Goal: Information Seeking & Learning: Learn about a topic

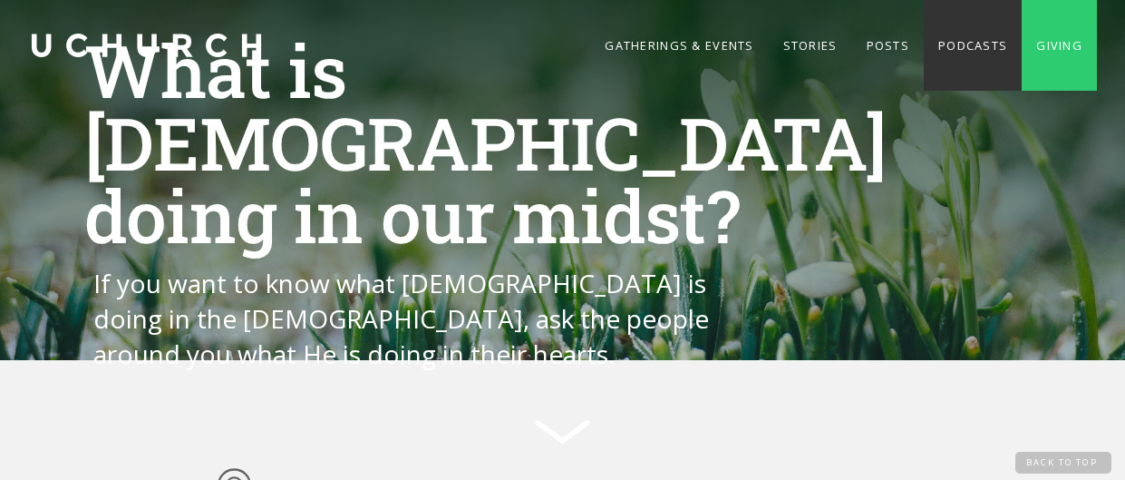
click at [959, 34] on link "Podcasts" at bounding box center [973, 45] width 98 height 91
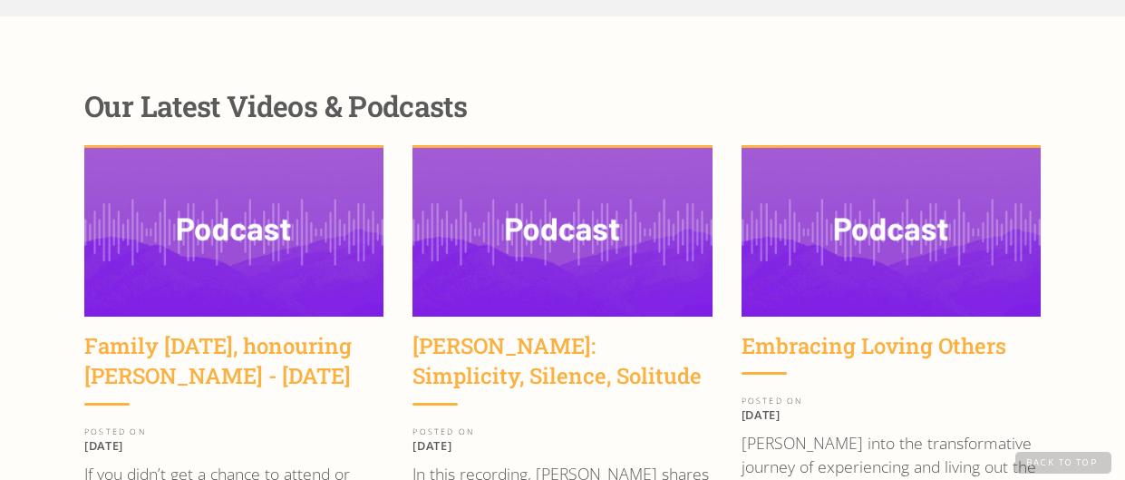
scroll to position [2265, 0]
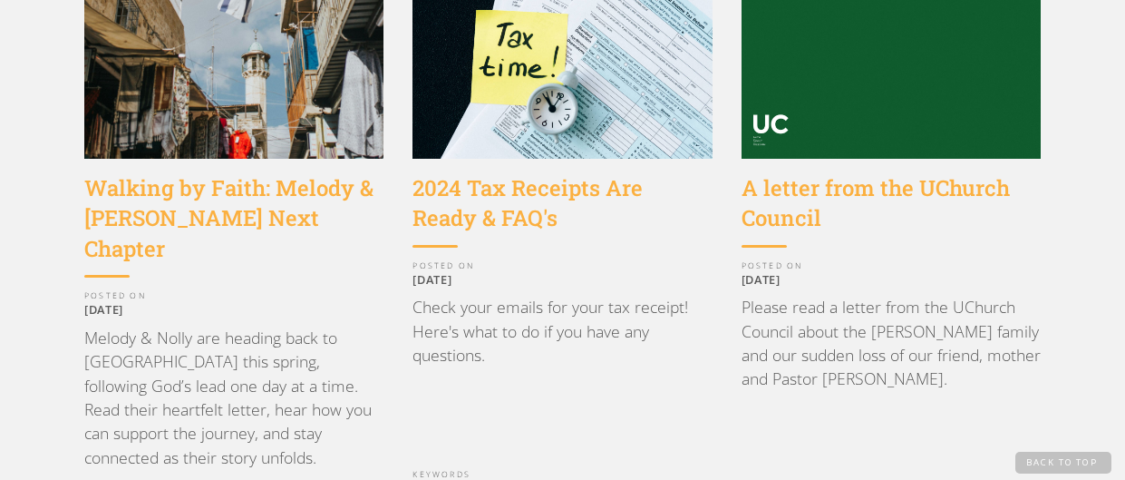
scroll to position [1569, 0]
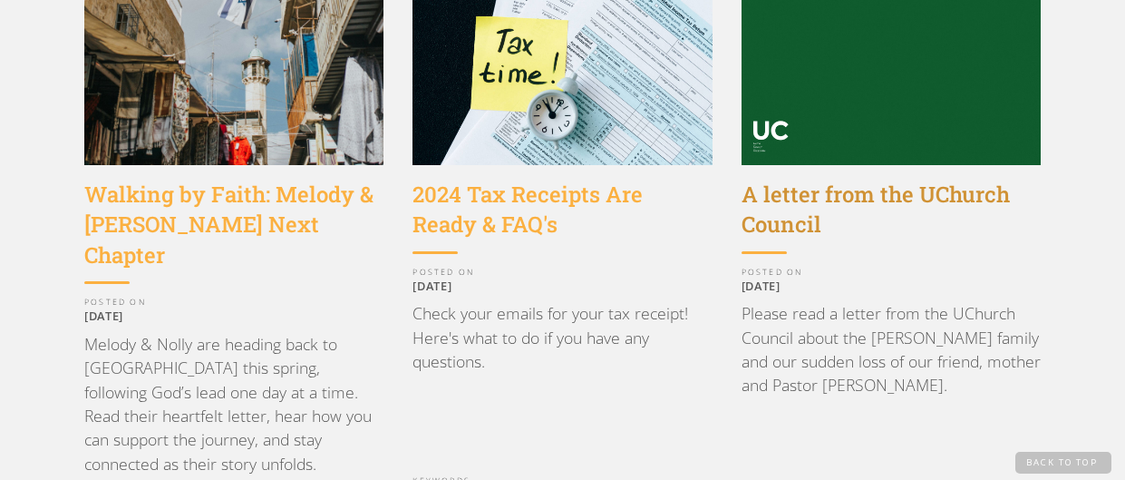
click at [857, 180] on div "A letter from the UChurch Council" at bounding box center [891, 210] width 299 height 61
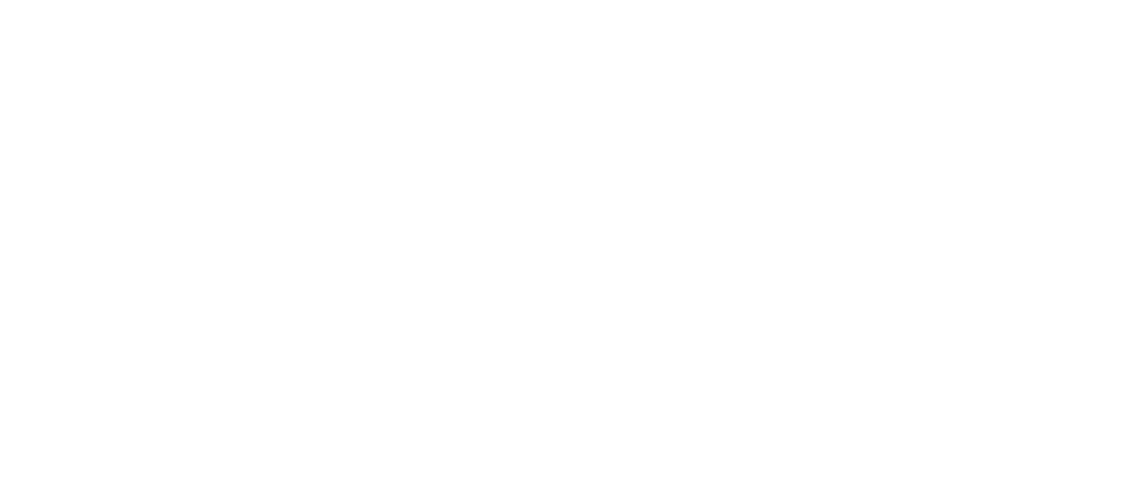
scroll to position [6401, 0]
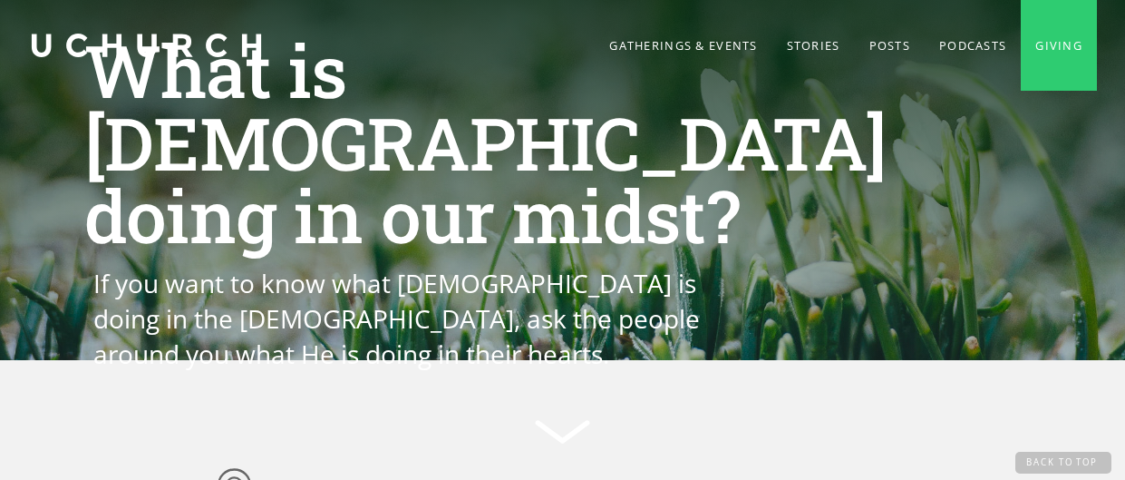
scroll to position [1717, 0]
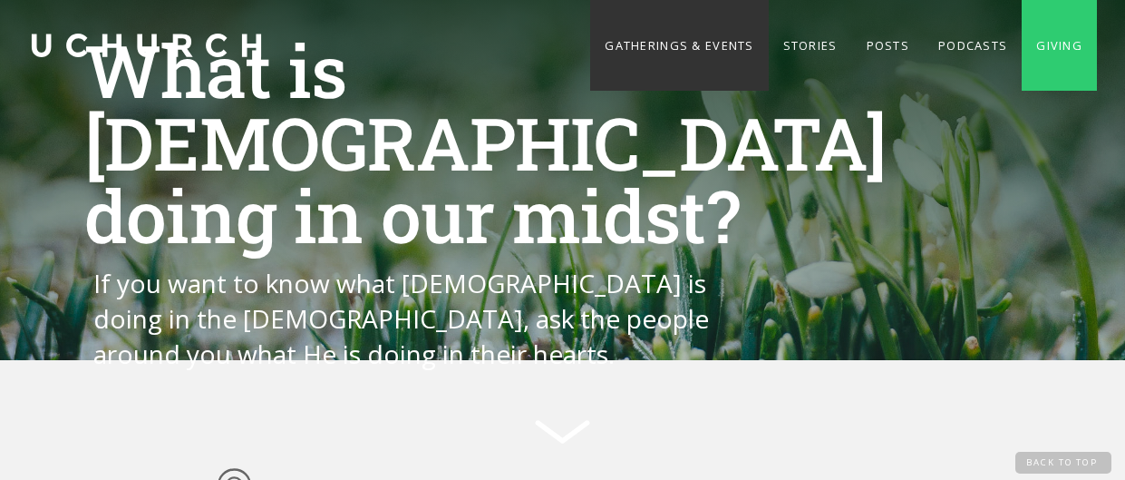
click at [682, 40] on link "Gatherings & Events" at bounding box center [679, 45] width 178 height 91
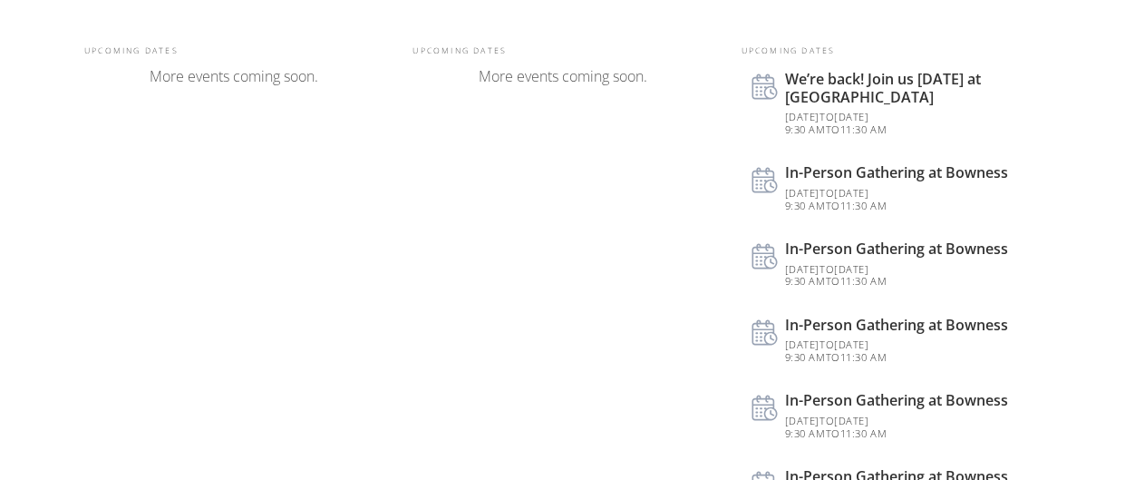
scroll to position [818, 0]
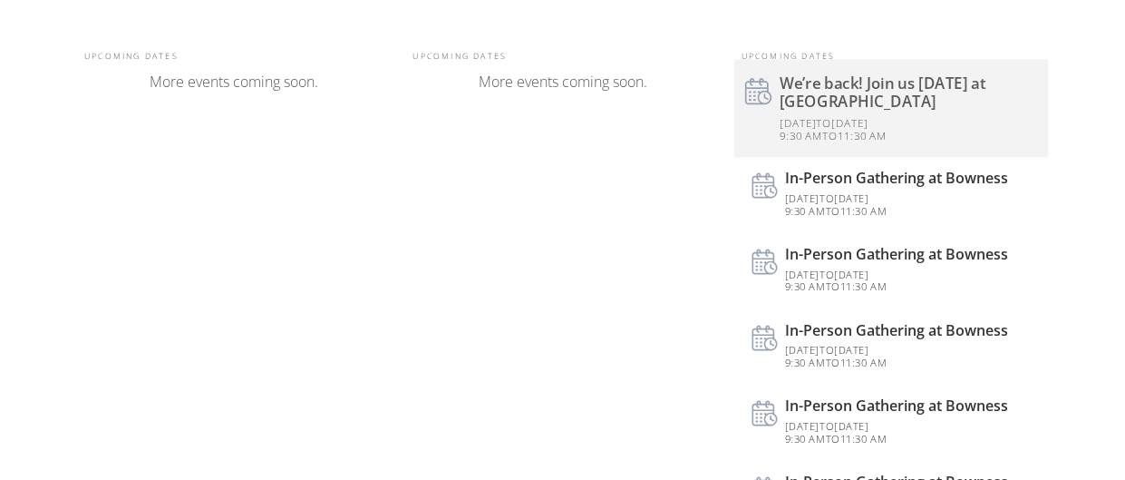
click at [852, 76] on div "We’re back! Join us [DATE] at [GEOGRAPHIC_DATA]" at bounding box center [909, 93] width 258 height 36
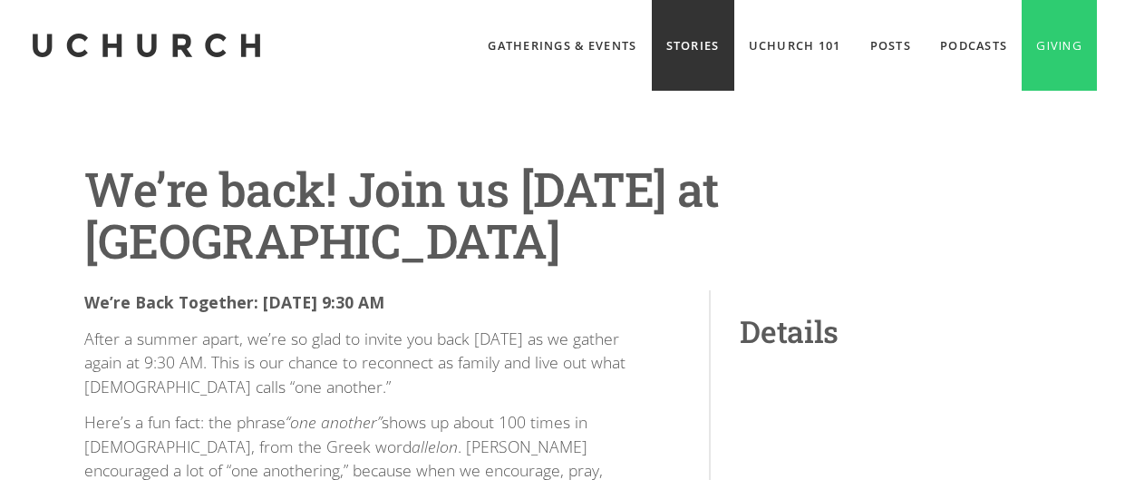
click at [678, 29] on link "Stories" at bounding box center [693, 45] width 83 height 91
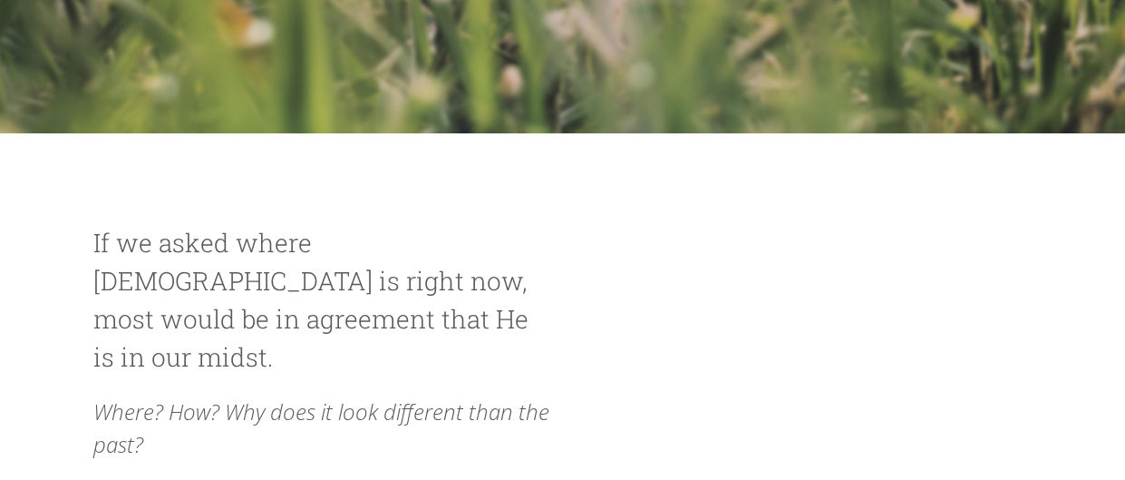
scroll to position [417, 0]
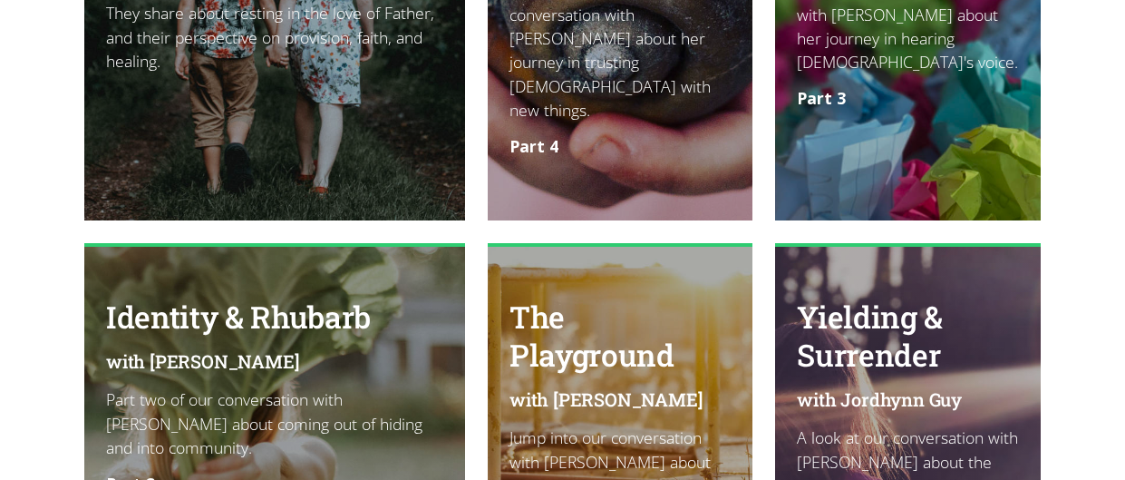
scroll to position [2694, 0]
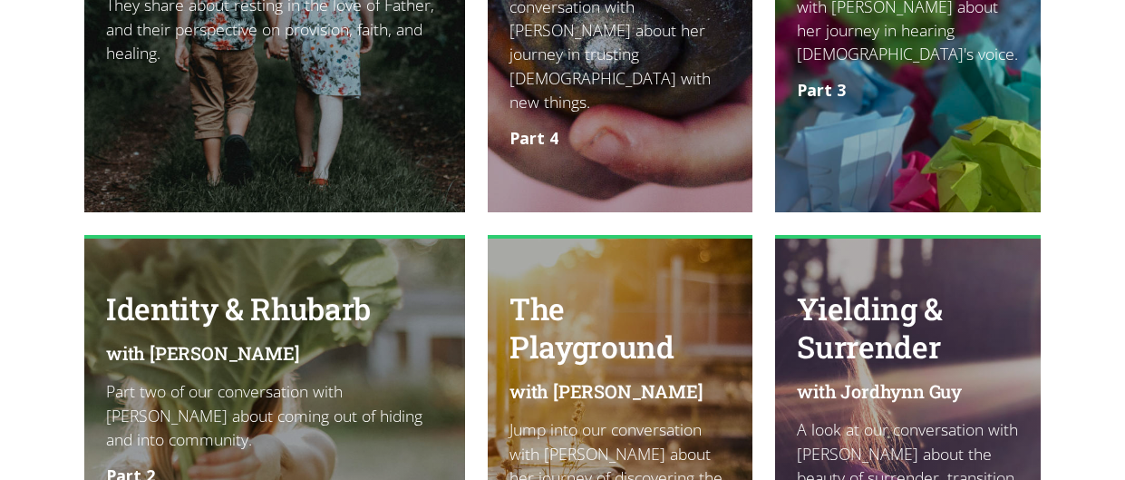
click at [606, 235] on link "The Playground with Keeley Baril Jump into our conversation with Keeley Baril a…" at bounding box center [620, 423] width 265 height 376
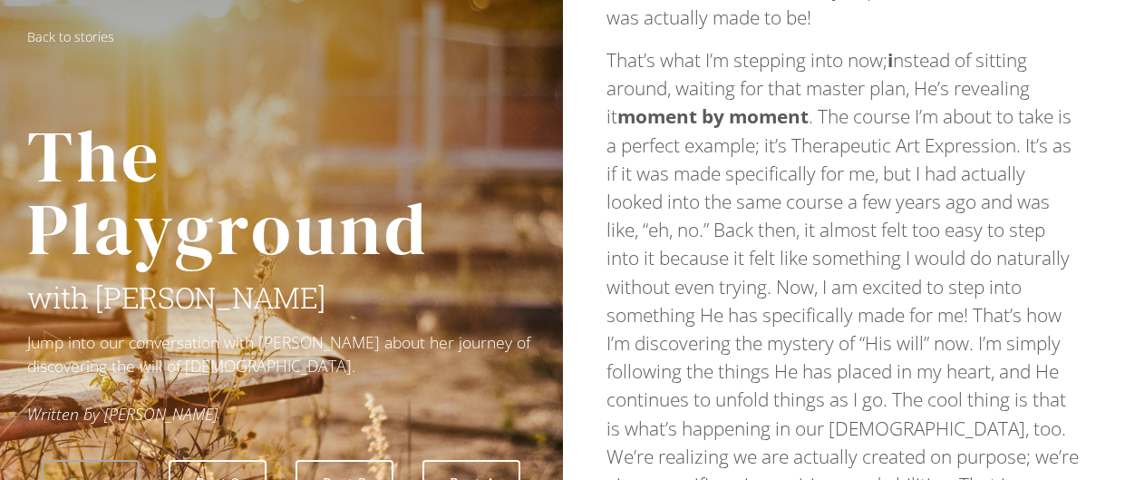
scroll to position [1912, 0]
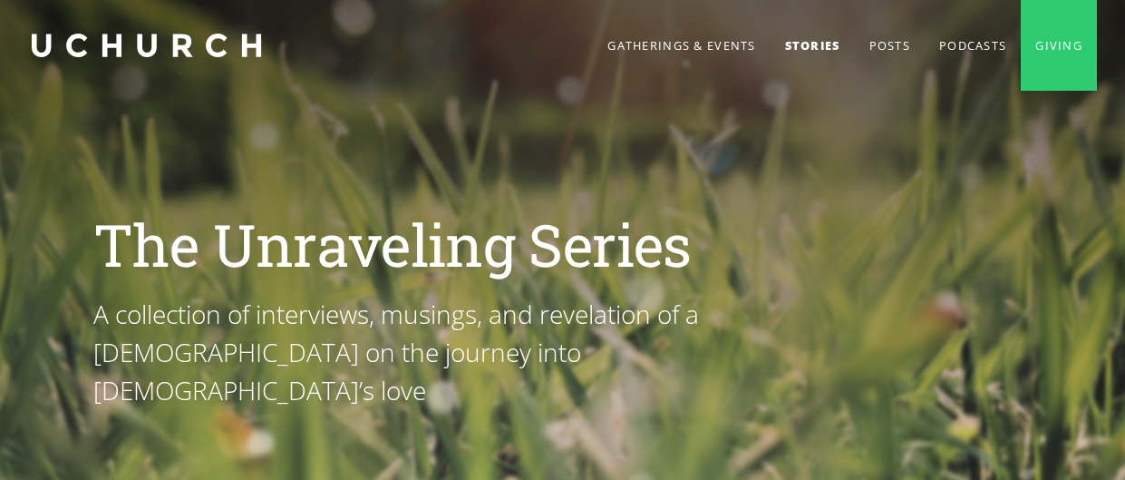
scroll to position [2694, 0]
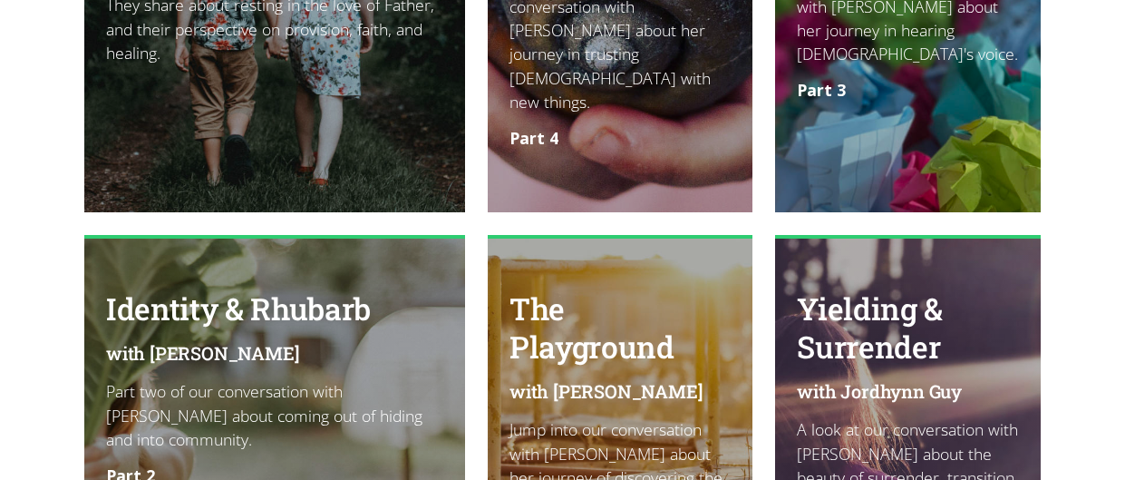
click at [170, 379] on p "Part two of our conversation with [PERSON_NAME] about coming out of hiding and …" at bounding box center [274, 415] width 337 height 72
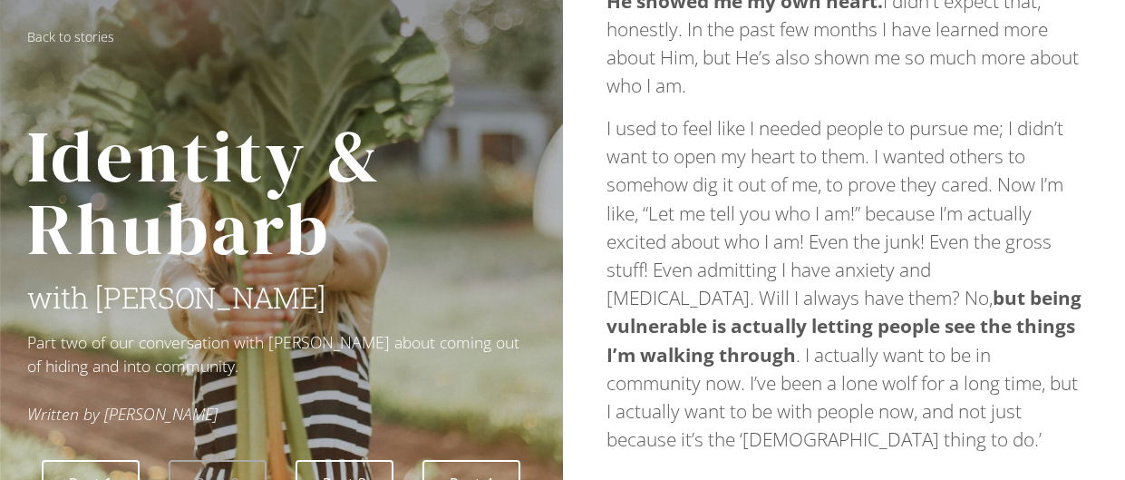
scroll to position [1188, 0]
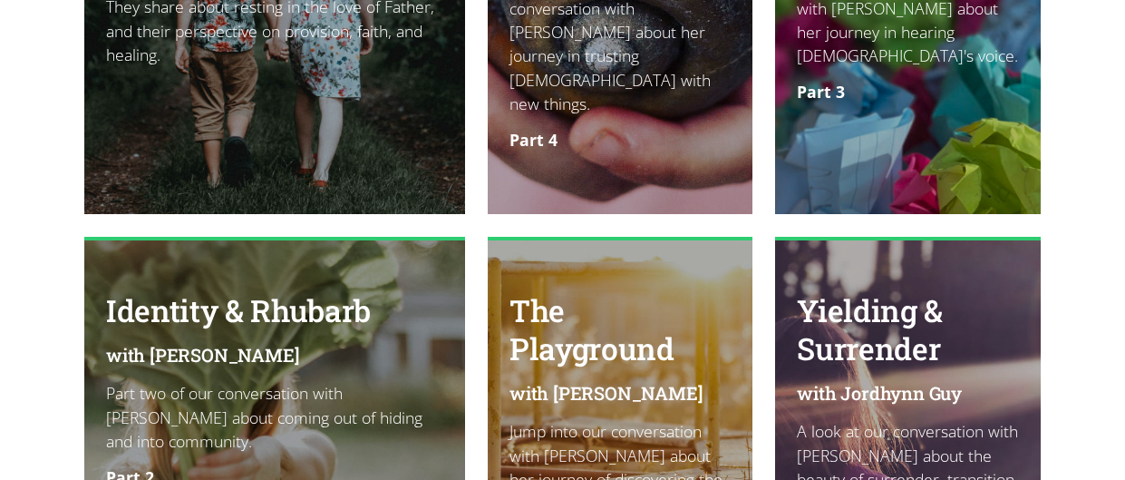
scroll to position [2694, 0]
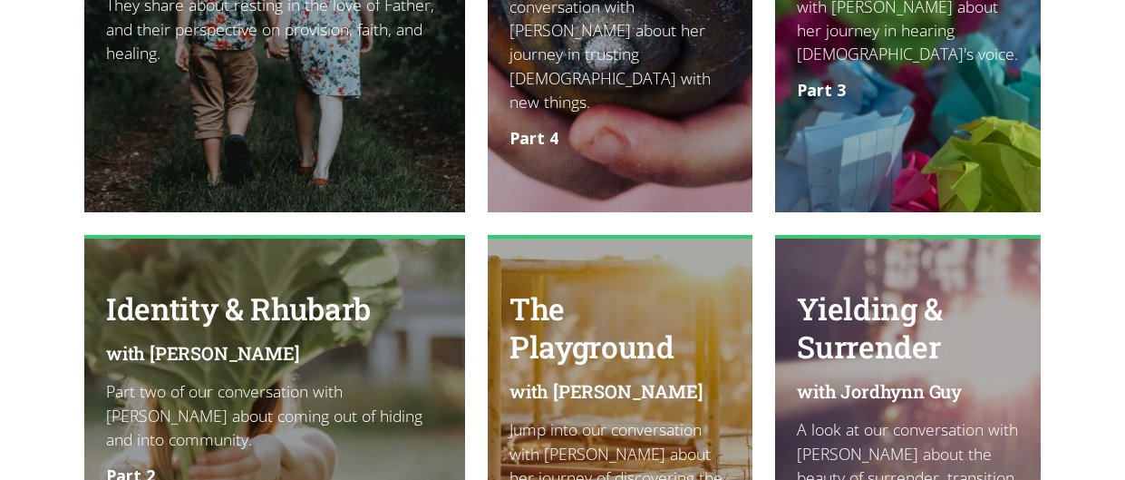
click at [1037, 323] on link "Yielding & Surrender with [PERSON_NAME] A look at our conversation with [PERSON…" at bounding box center [907, 423] width 265 height 376
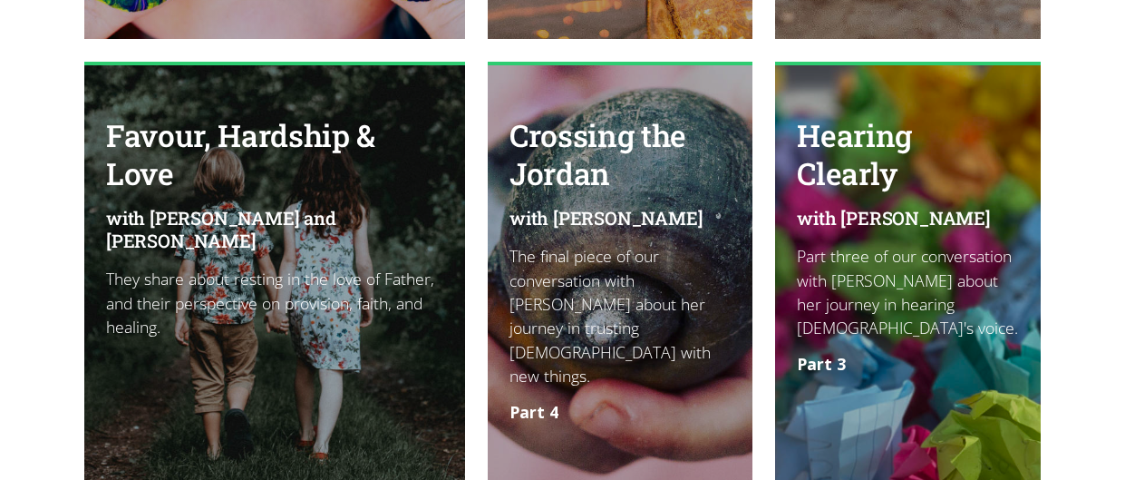
scroll to position [2418, 0]
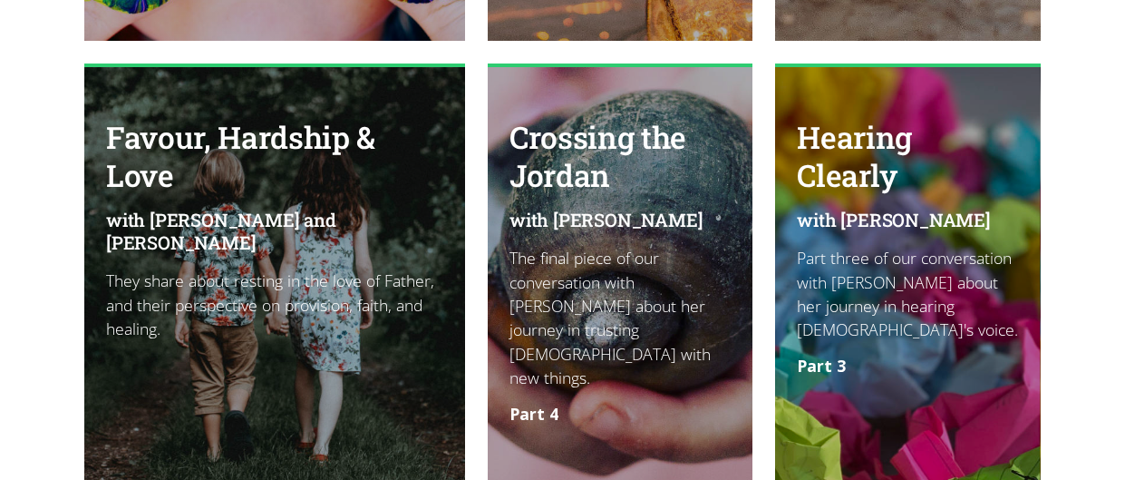
click at [945, 249] on link "Hearing Clearly with Keeley Baril Part three of our conversation with Keeley ab…" at bounding box center [907, 275] width 265 height 424
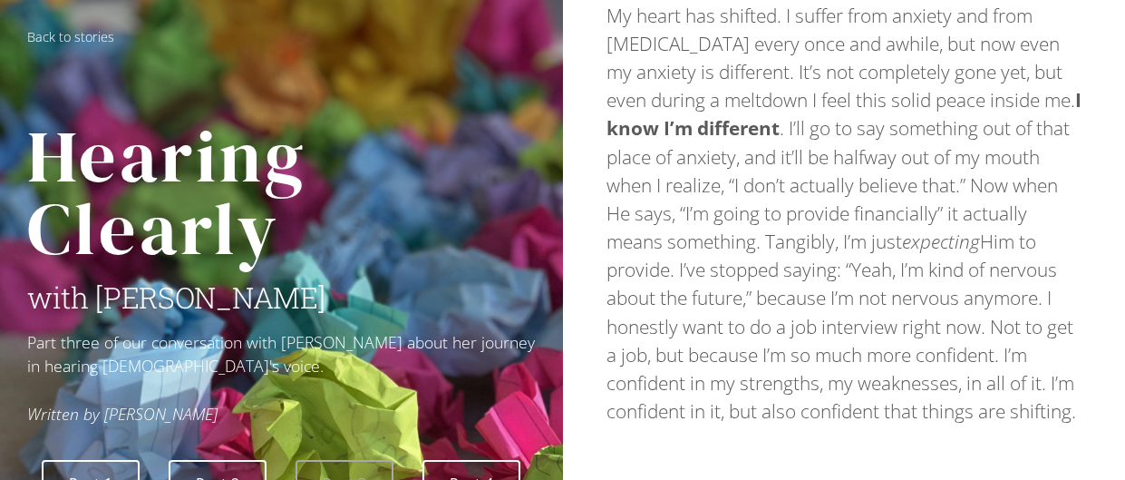
scroll to position [1895, 0]
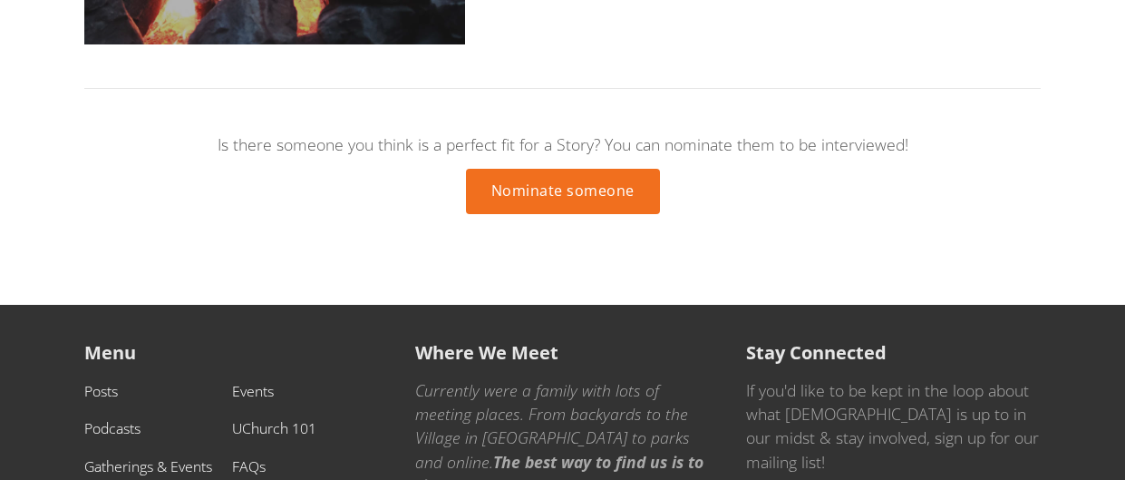
scroll to position [3576, 0]
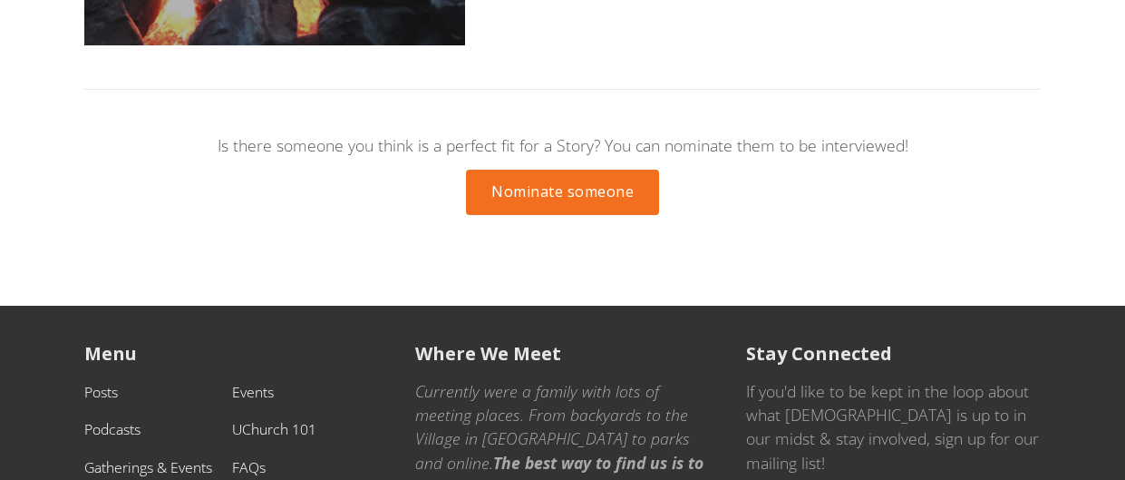
click at [1063, 435] on div "Menu Posts Events Podcasts UChurch 101 Gatherings & Events FAQs Giving Contact …" at bounding box center [562, 459] width 1125 height 307
click at [249, 457] on link "FAQs" at bounding box center [249, 467] width 34 height 20
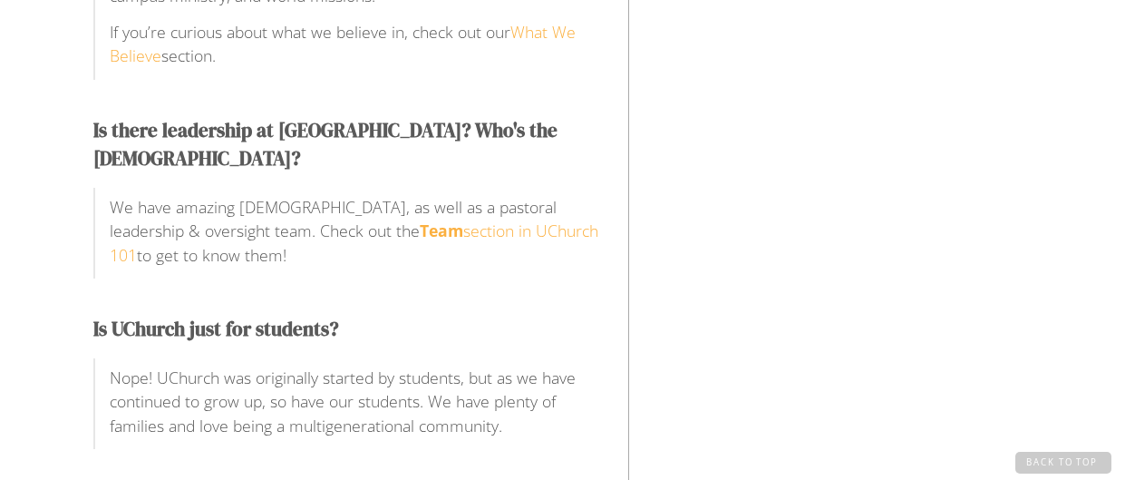
scroll to position [1466, 0]
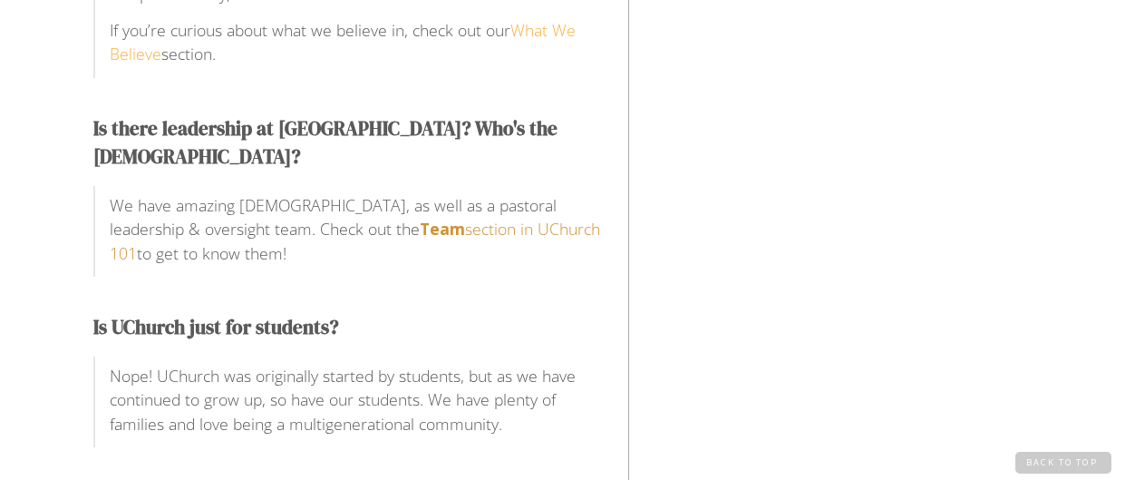
click at [420, 218] on strong "Team" at bounding box center [442, 229] width 45 height 22
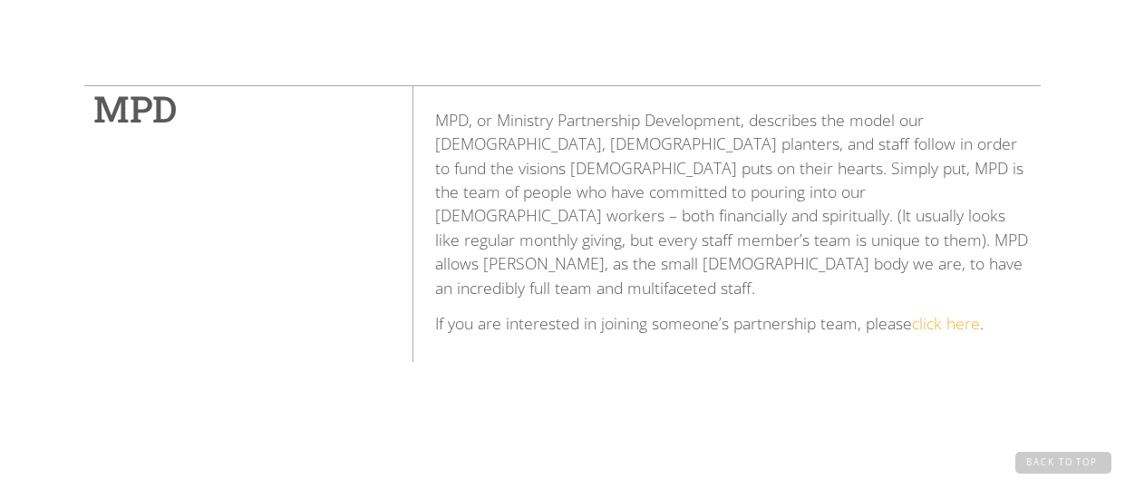
scroll to position [5618, 0]
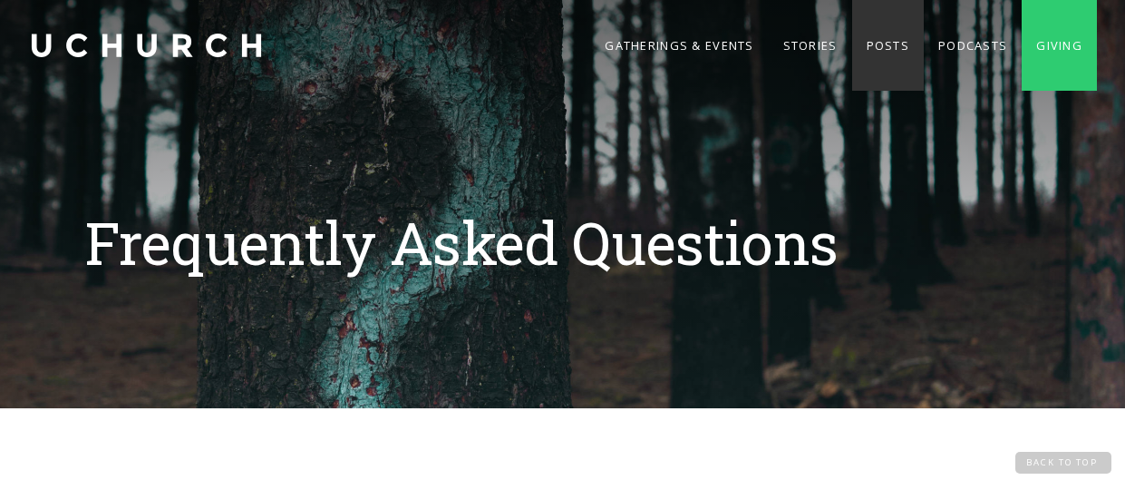
click at [866, 54] on link "Posts" at bounding box center [888, 45] width 72 height 91
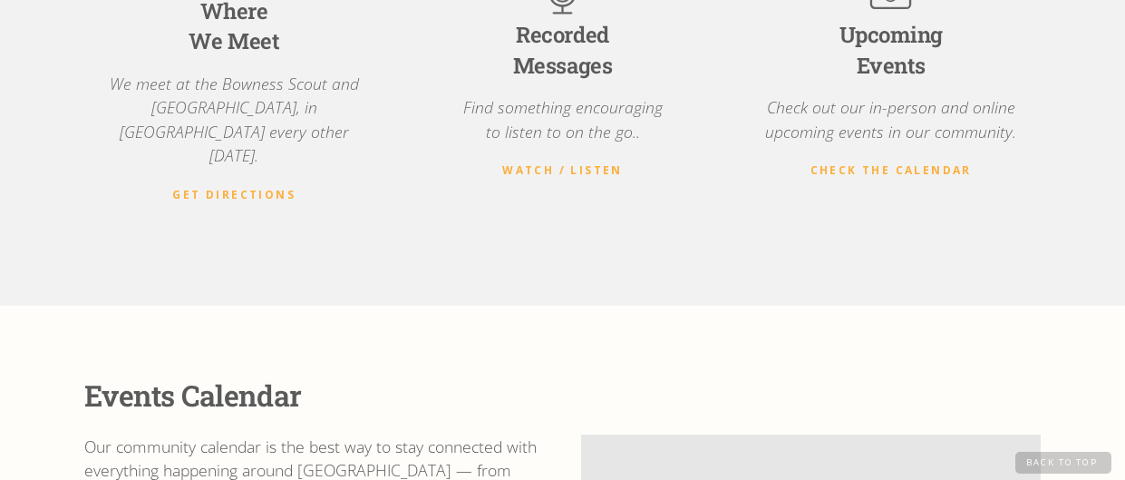
scroll to position [528, 0]
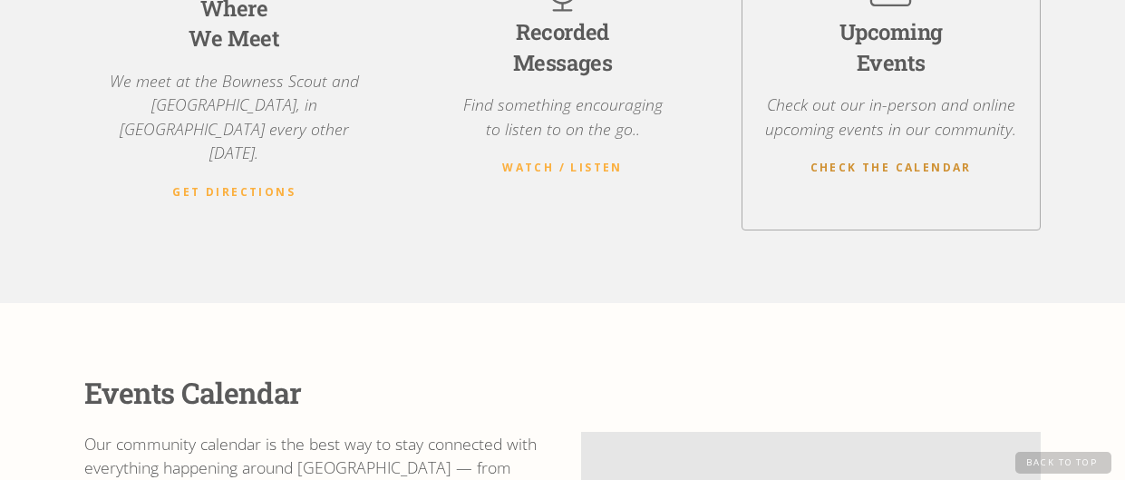
click at [900, 160] on strong "Check the Calendar" at bounding box center [891, 167] width 161 height 15
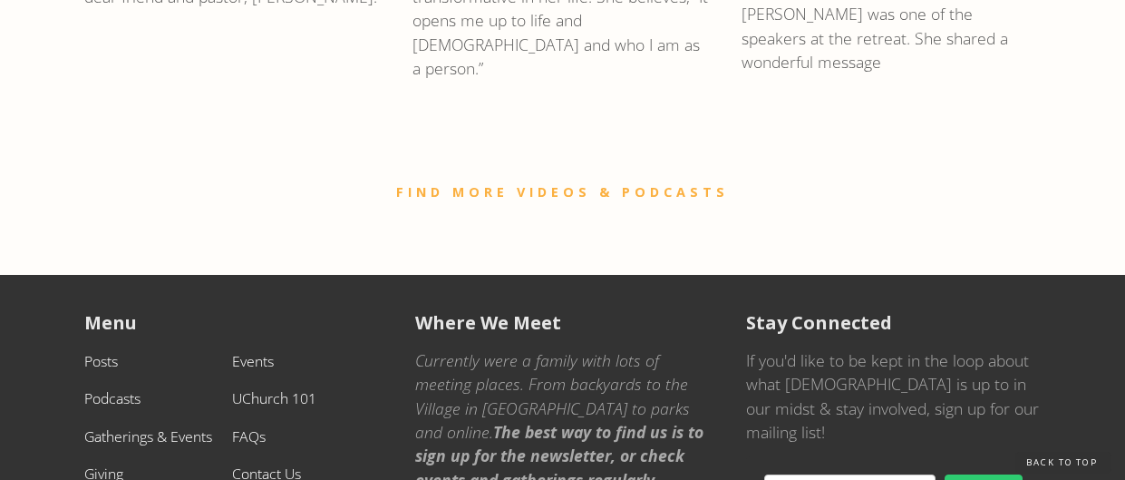
scroll to position [2862, 0]
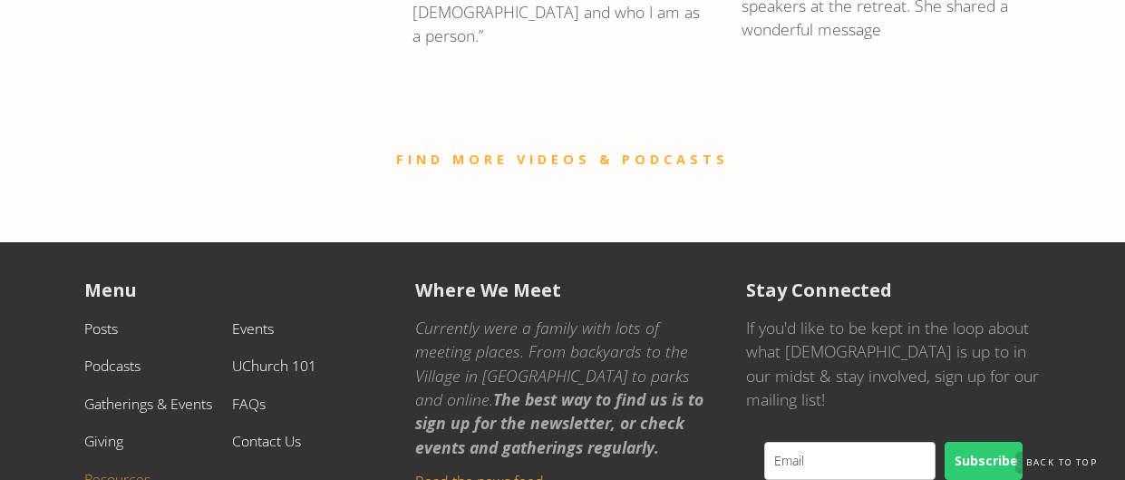
click at [97, 469] on link "Resources" at bounding box center [117, 479] width 66 height 20
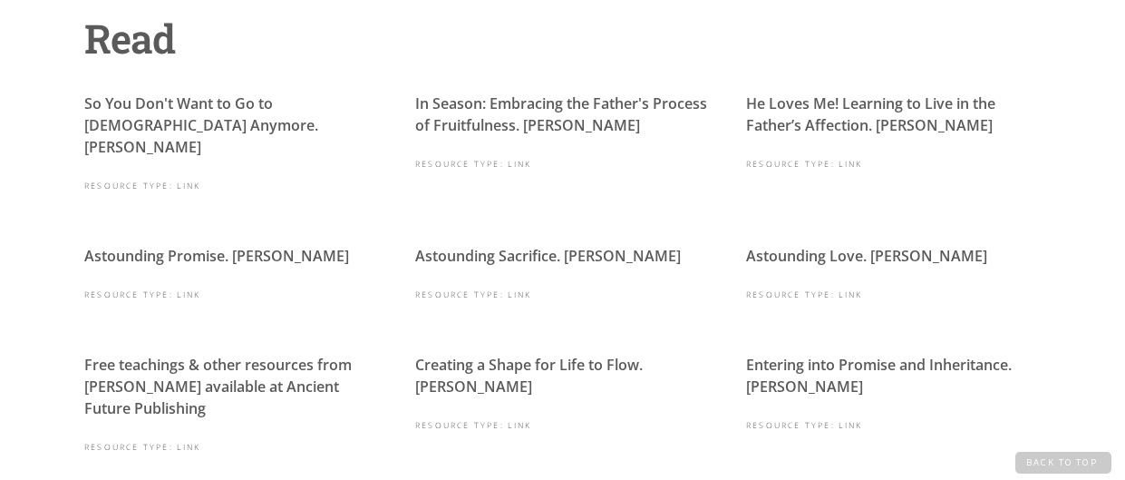
scroll to position [642, 0]
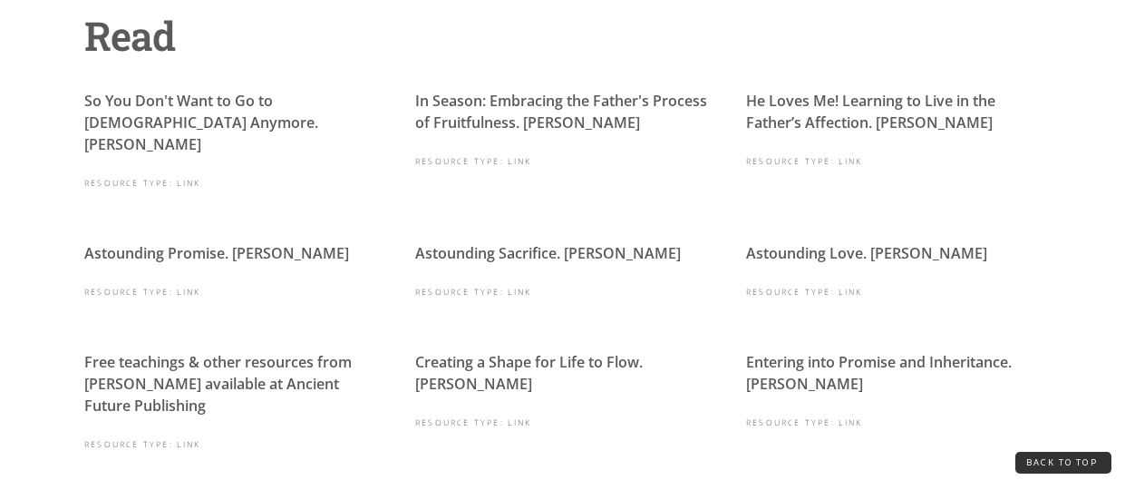
click at [1077, 469] on link "Back to Top" at bounding box center [1064, 463] width 96 height 22
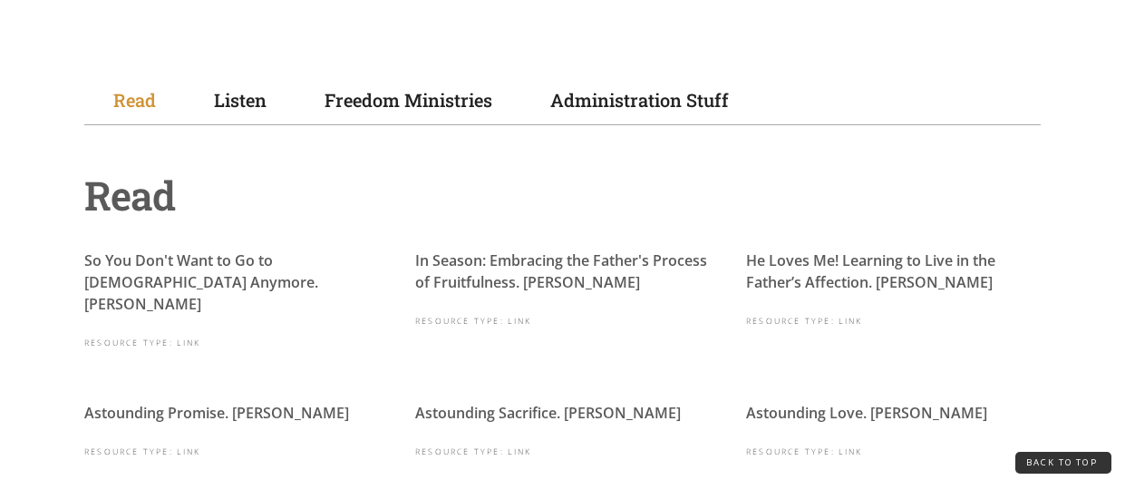
scroll to position [485, 0]
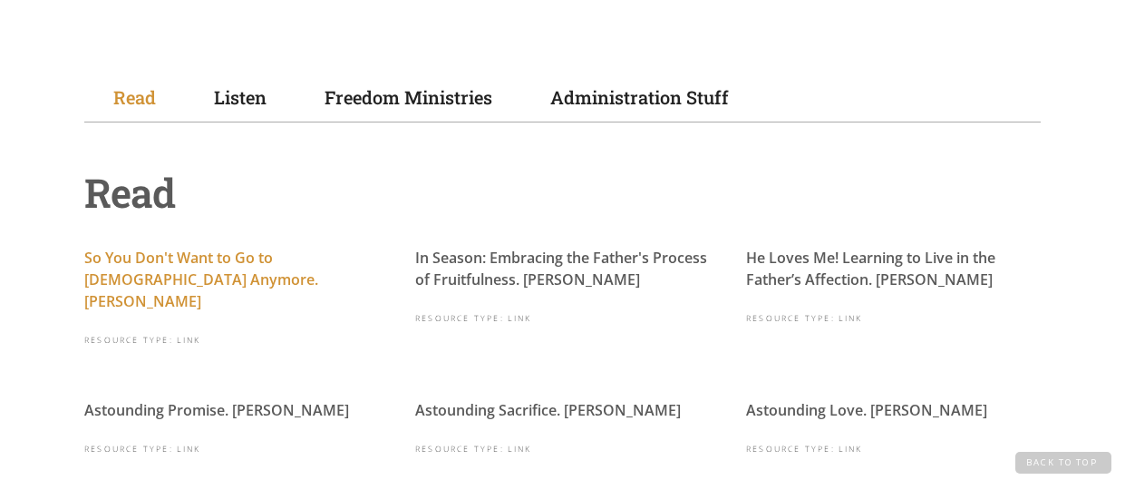
click at [170, 252] on link "So You Don't Want to Go to Church Anymore. Wayne Jacobsen" at bounding box center [201, 279] width 234 height 63
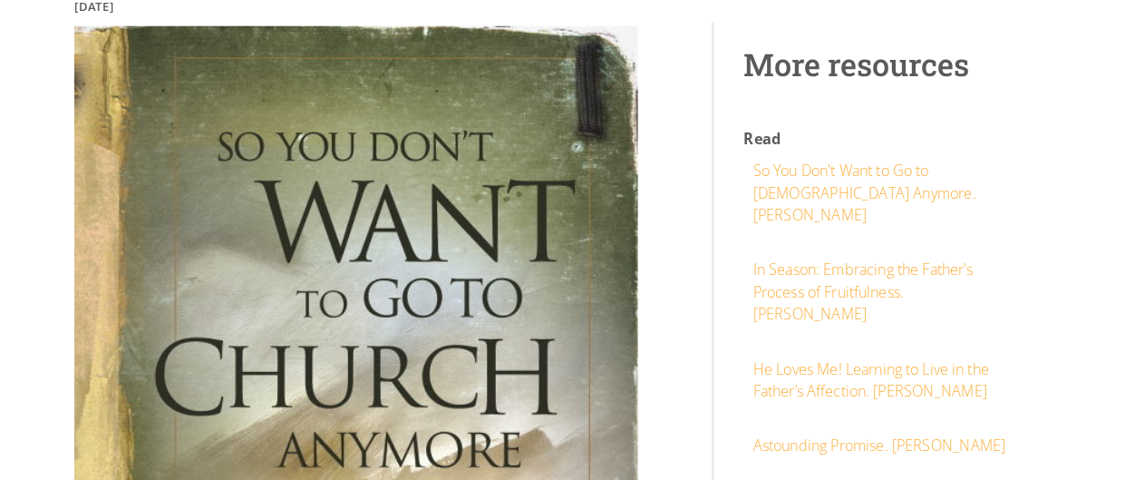
scroll to position [353, 0]
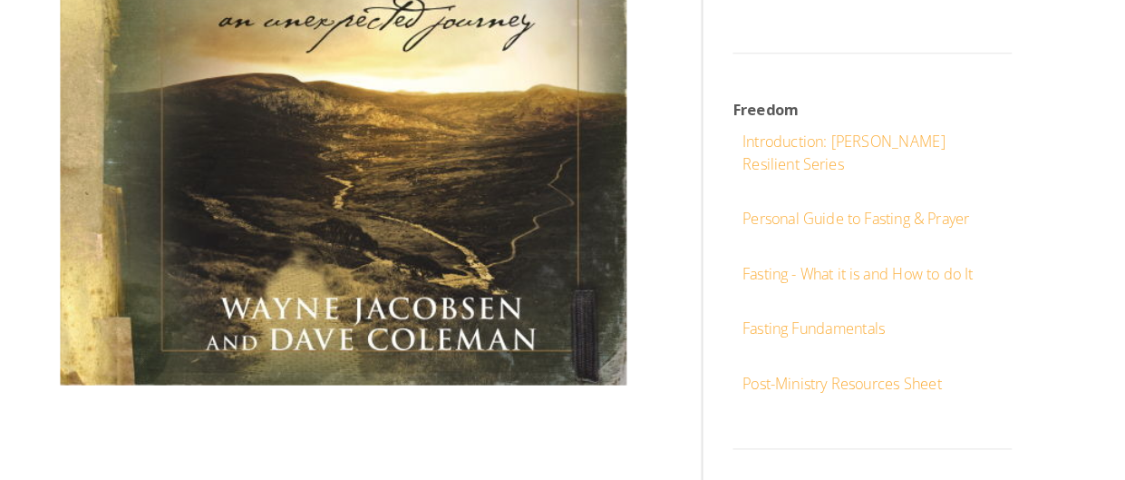
scroll to position [850, 0]
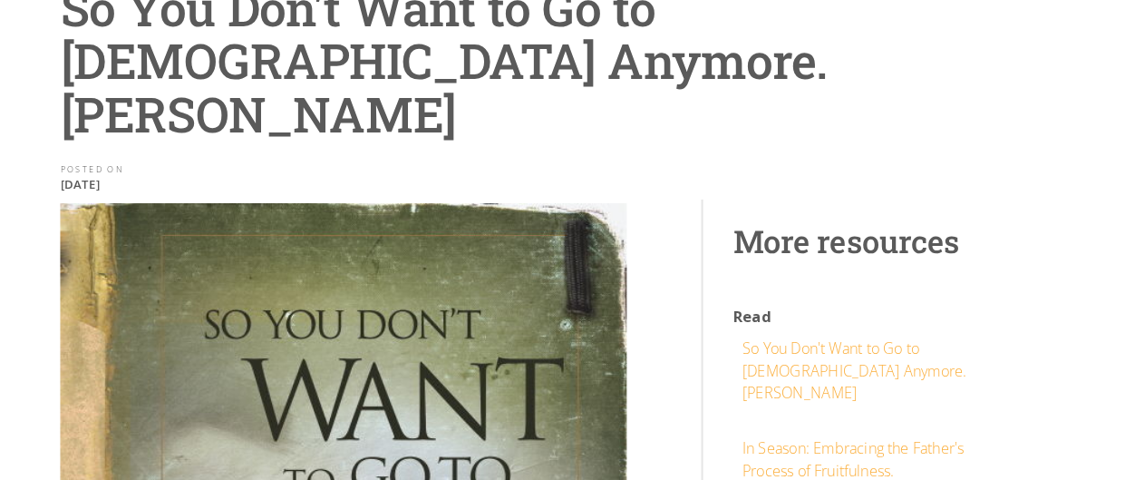
scroll to position [173, 0]
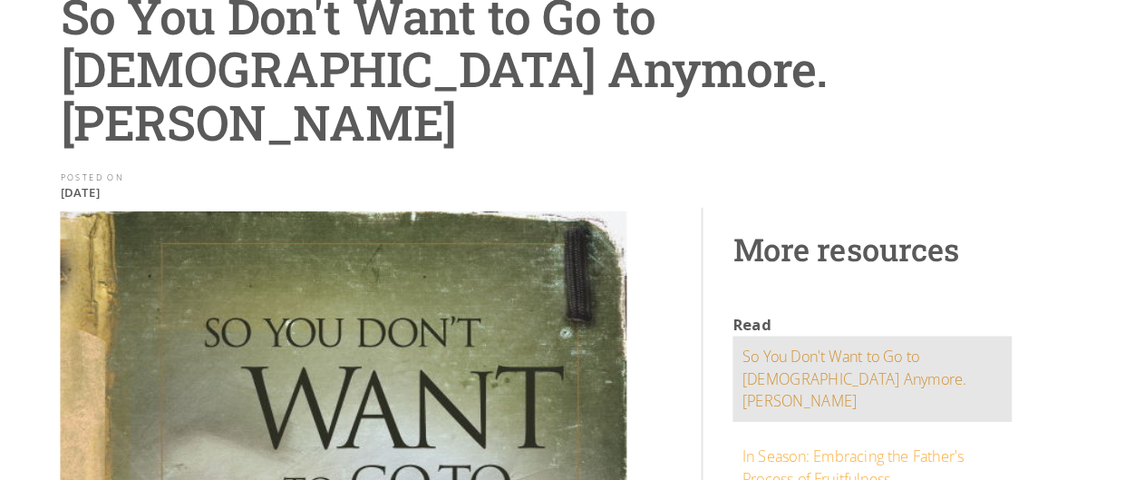
click at [790, 336] on div "So You Don't Want to Go to [DEMOGRAPHIC_DATA] Anymore. [PERSON_NAME]" at bounding box center [876, 368] width 254 height 65
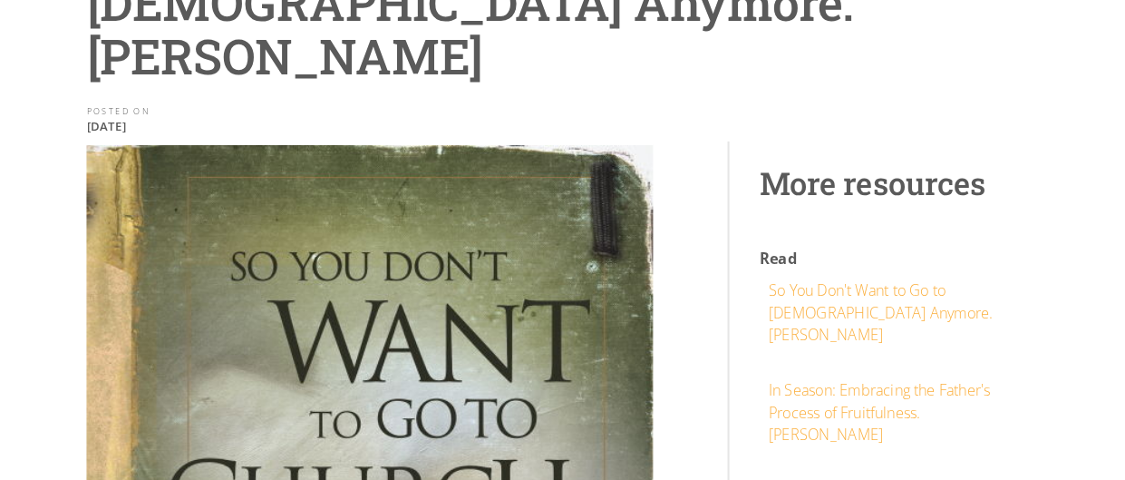
scroll to position [216, 0]
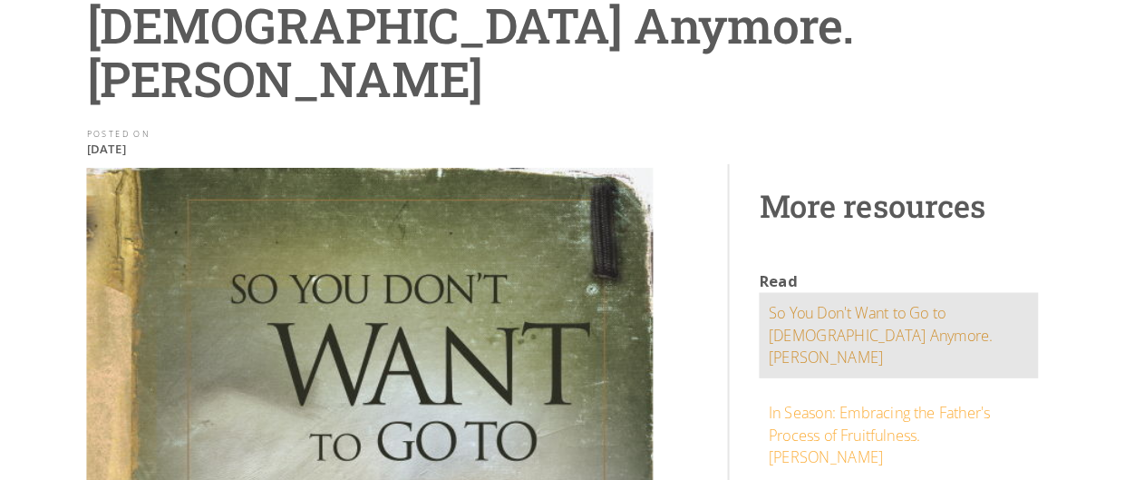
click at [866, 294] on div "So You Don't Want to Go to [DEMOGRAPHIC_DATA] Anymore. [PERSON_NAME]" at bounding box center [876, 326] width 254 height 65
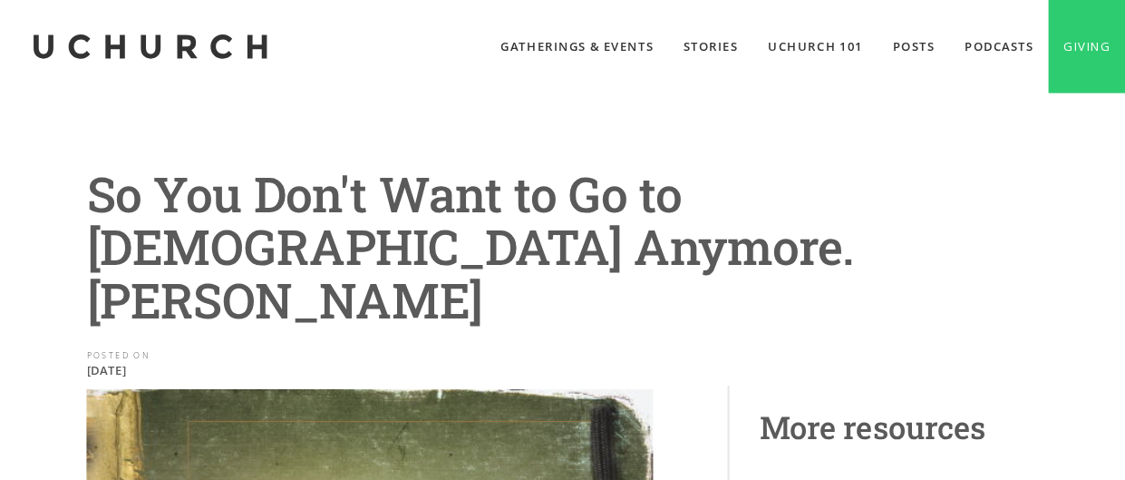
click at [866, 248] on h1 "So You Don't Want to Go to [DEMOGRAPHIC_DATA] Anymore. [PERSON_NAME]" at bounding box center [562, 241] width 957 height 156
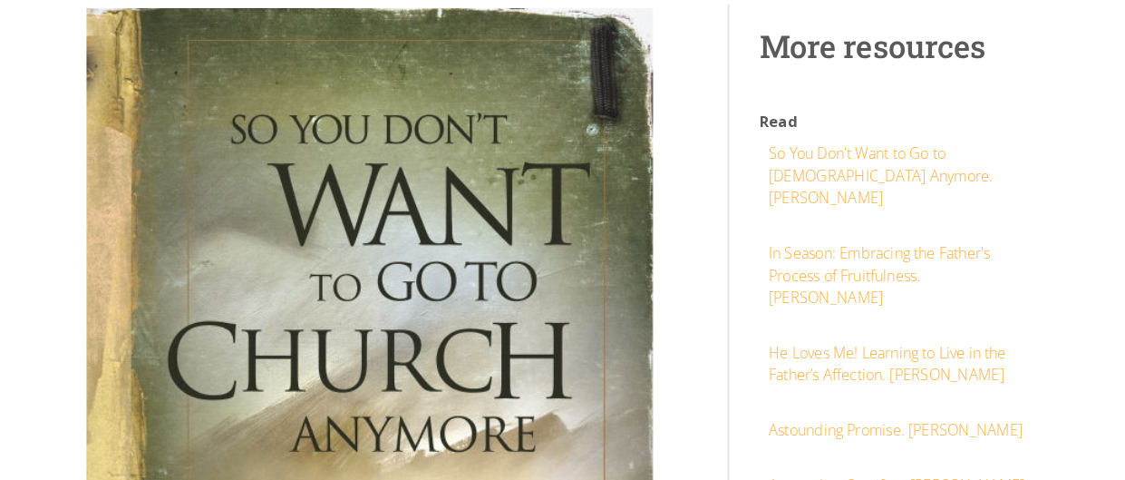
scroll to position [355, 0]
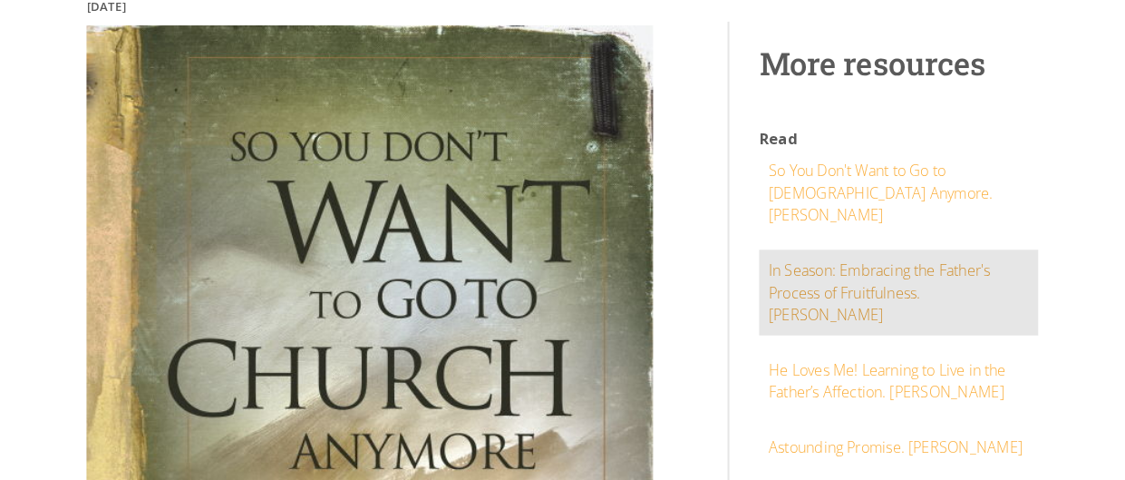
click at [891, 252] on div "In Season: Embracing the Father's Process of Fruitfulness. Wayne Jacobsen" at bounding box center [876, 284] width 254 height 65
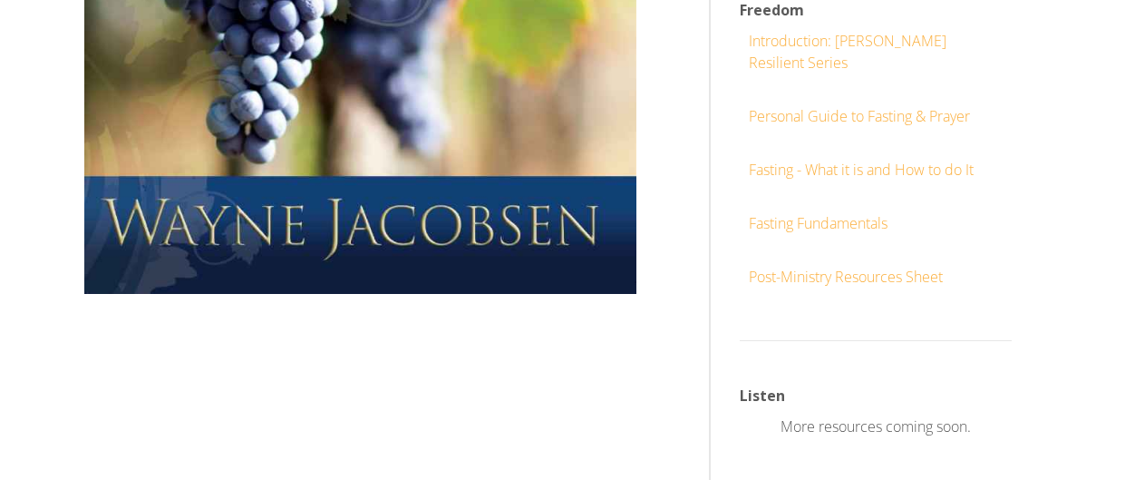
scroll to position [978, 0]
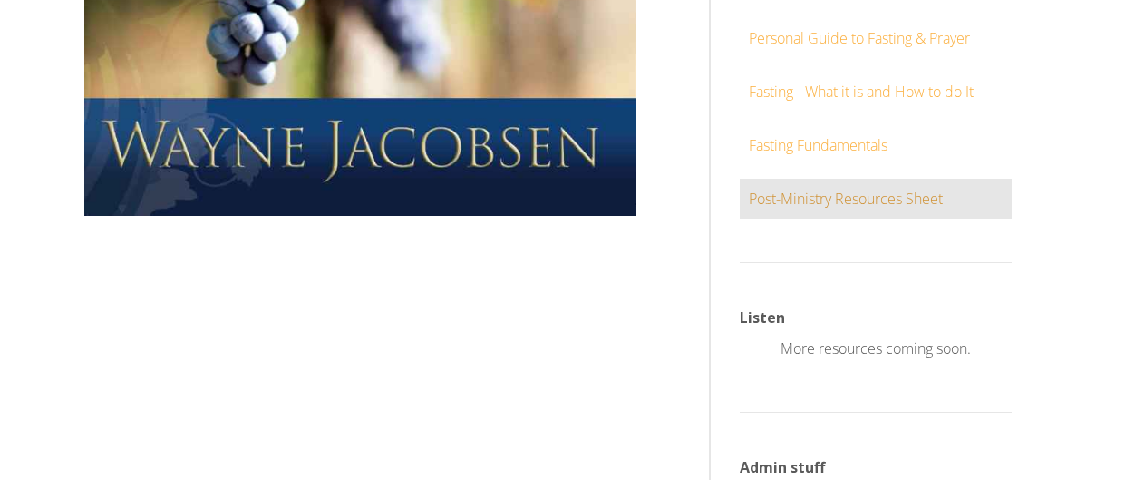
click at [869, 206] on link "Post-Ministry Resources Sheet" at bounding box center [876, 199] width 272 height 40
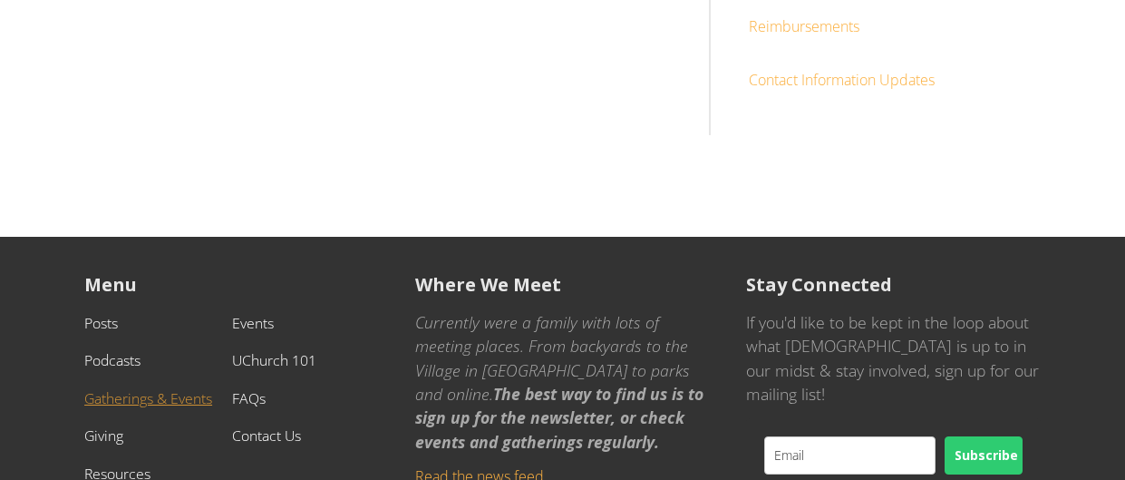
click at [120, 408] on link "Gatherings & Events" at bounding box center [148, 398] width 128 height 20
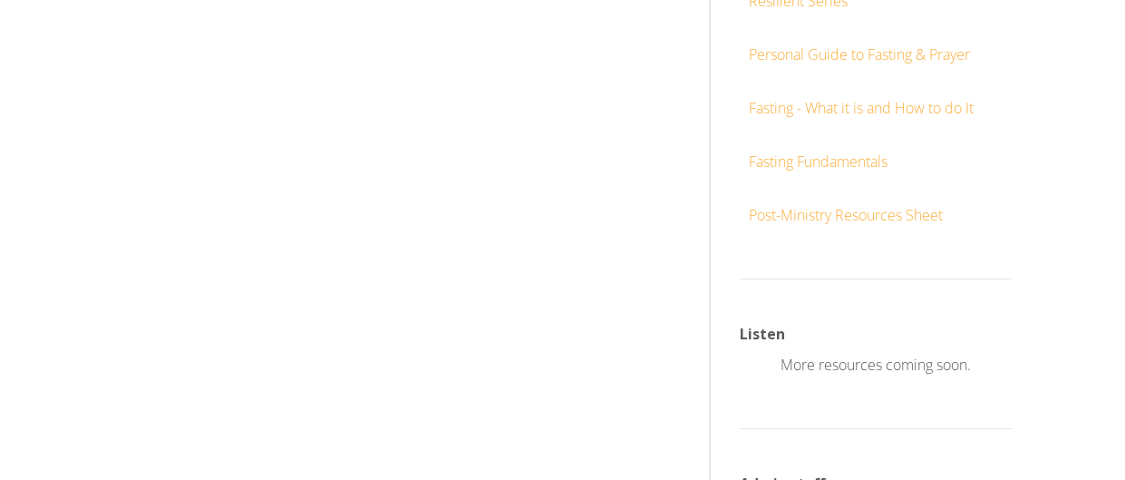
scroll to position [607, 0]
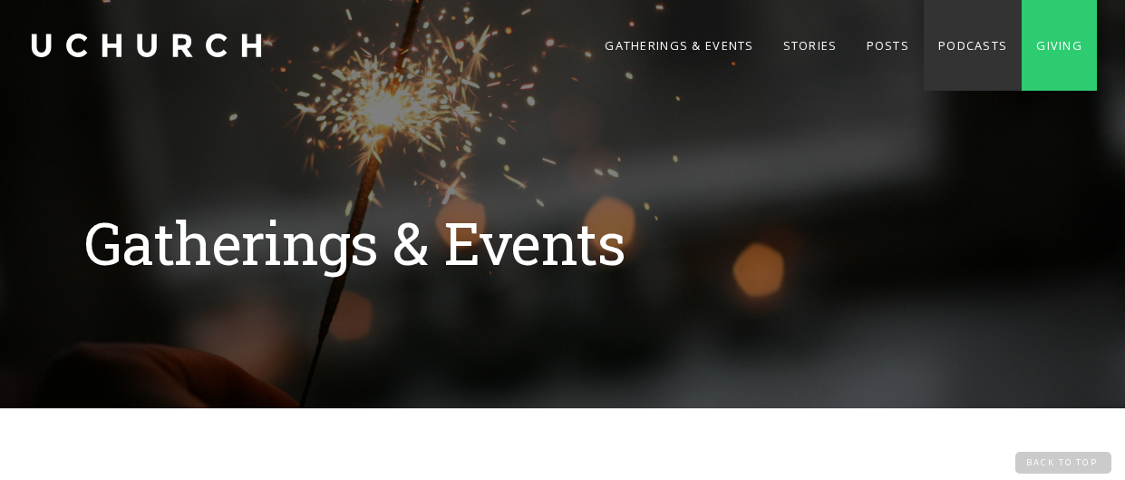
click at [947, 30] on link "Podcasts" at bounding box center [973, 45] width 98 height 91
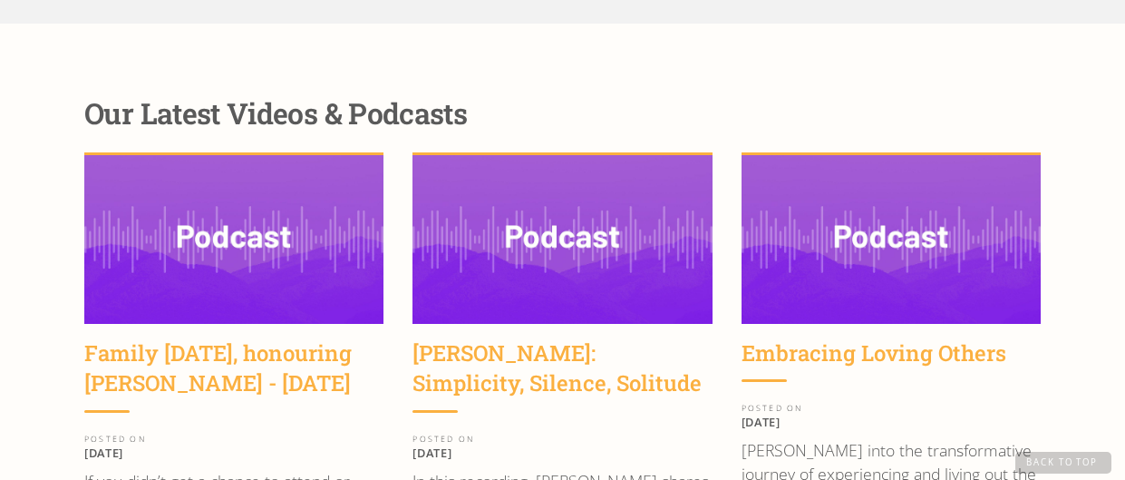
scroll to position [2248, 0]
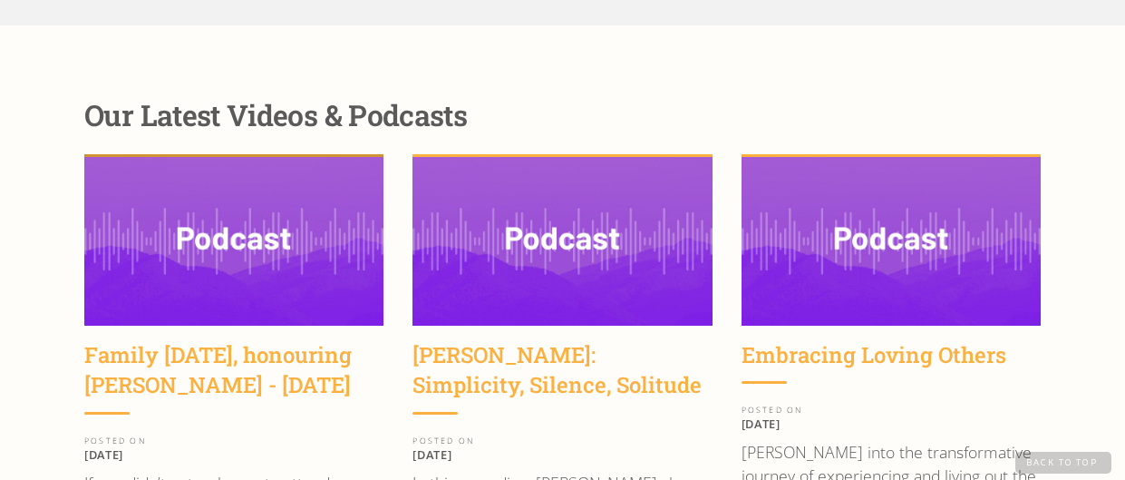
click at [232, 167] on img at bounding box center [233, 241] width 299 height 169
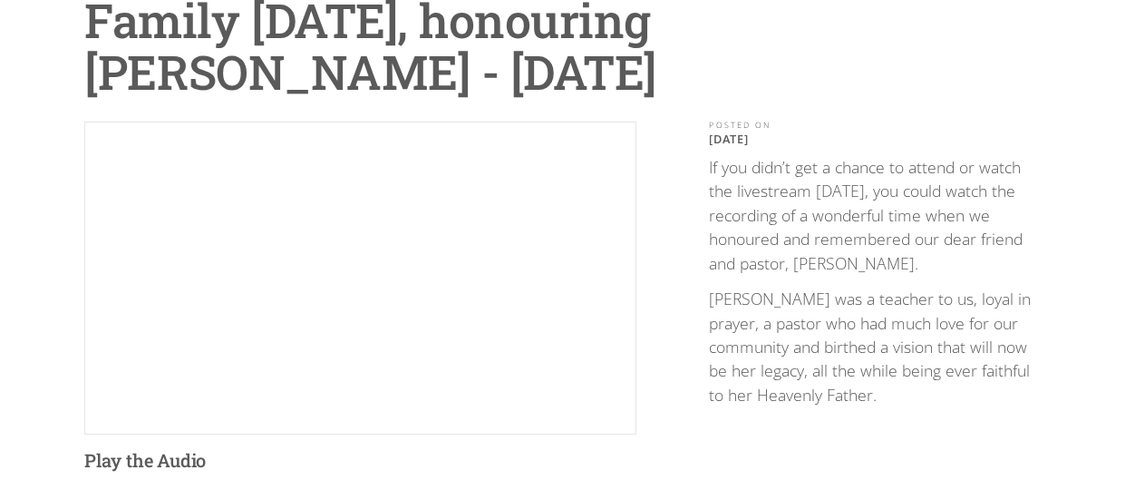
scroll to position [210, 0]
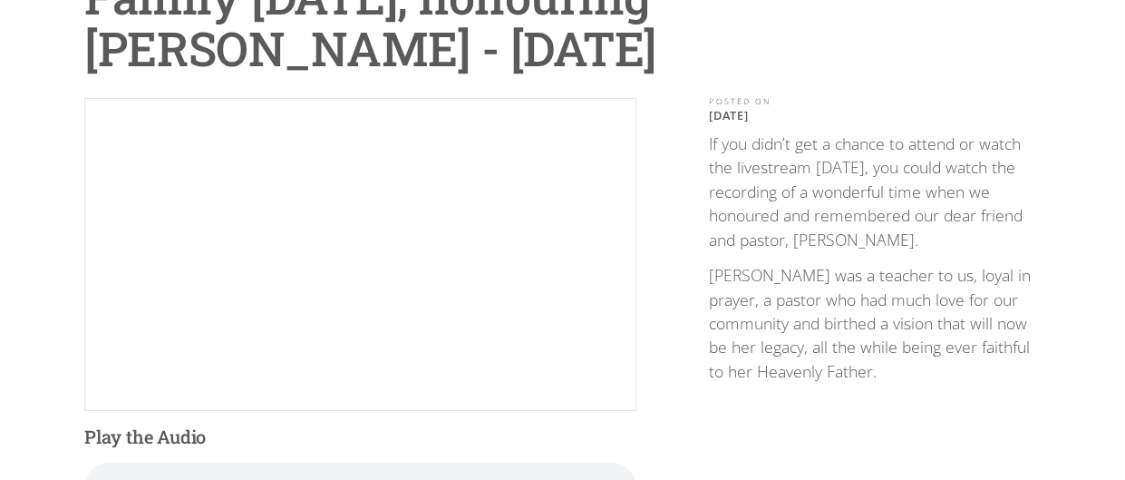
click at [62, 416] on div "Family [DATE], honouring [PERSON_NAME] - [DATE] Play the Audio Your browser doe…" at bounding box center [562, 379] width 1125 height 999
